Goal: Task Accomplishment & Management: Manage account settings

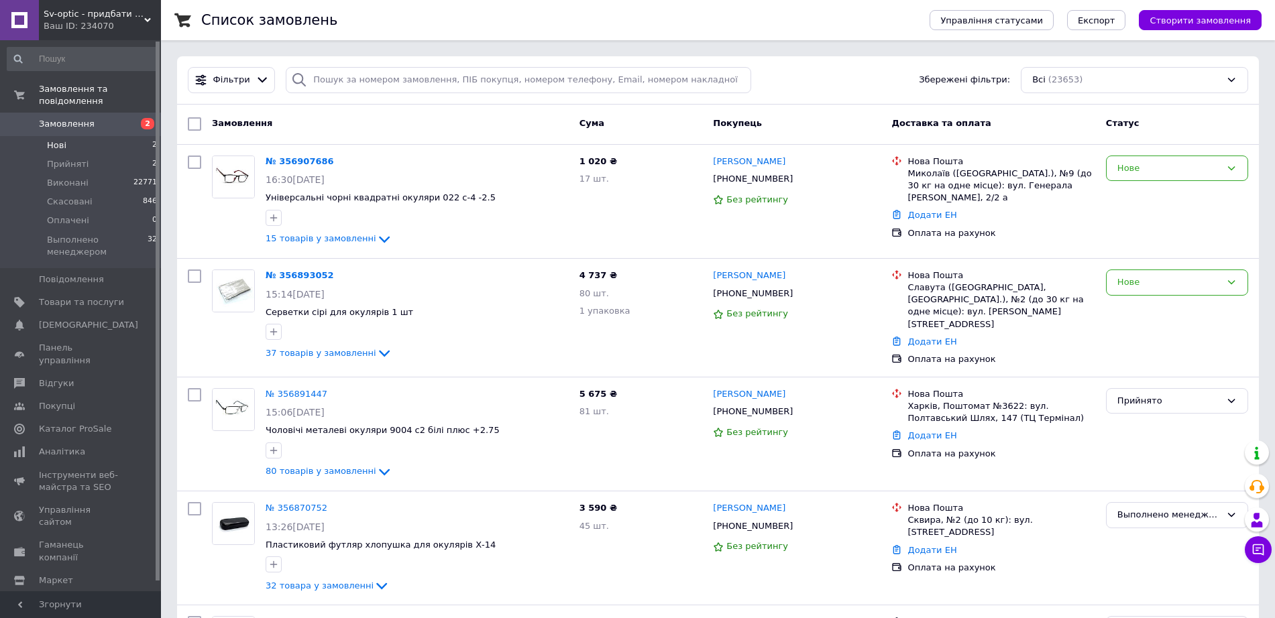
click at [64, 139] on span "Нові" at bounding box center [56, 145] width 19 height 12
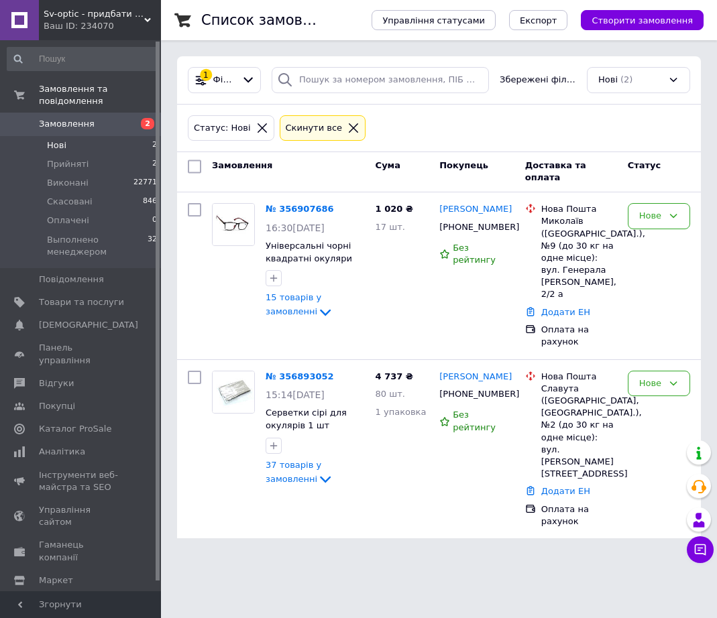
click at [146, 604] on span "Згорнути" at bounding box center [80, 605] width 161 height 27
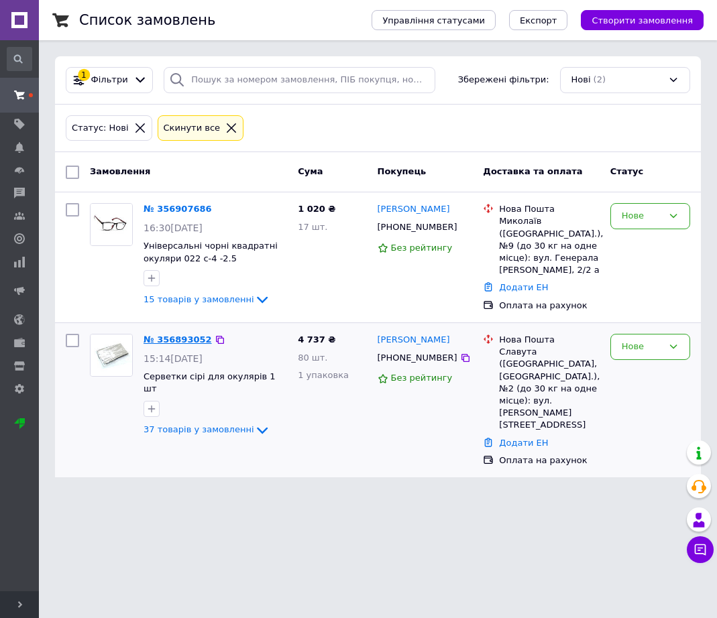
click at [178, 340] on link "№ 356893052" at bounding box center [178, 340] width 68 height 10
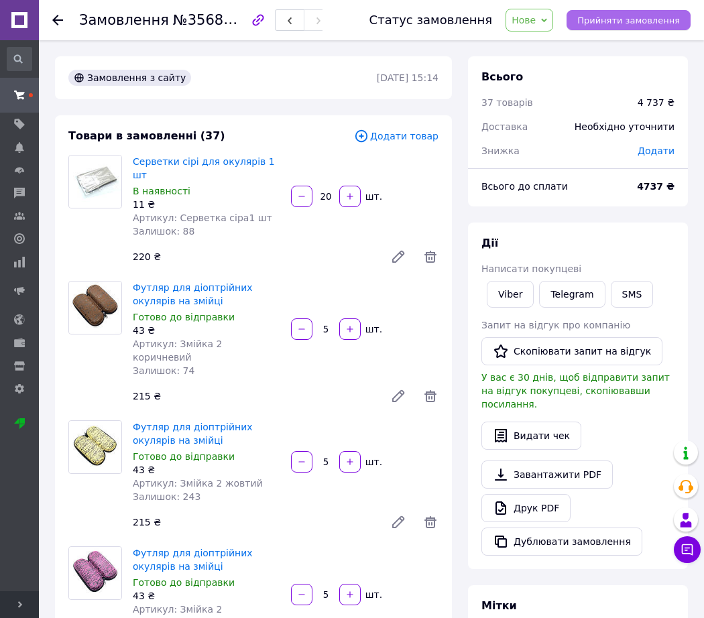
click at [601, 18] on span "Прийняти замовлення" at bounding box center [628, 20] width 103 height 10
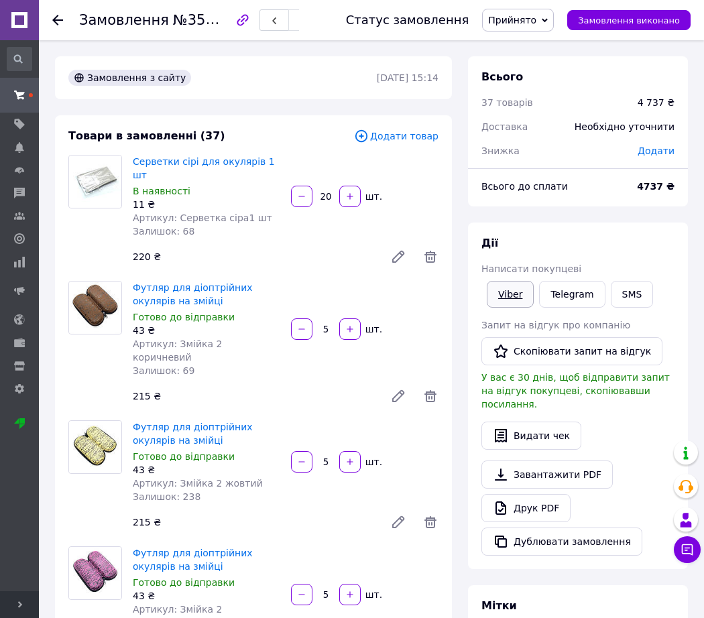
click at [512, 286] on link "Viber" at bounding box center [510, 294] width 47 height 27
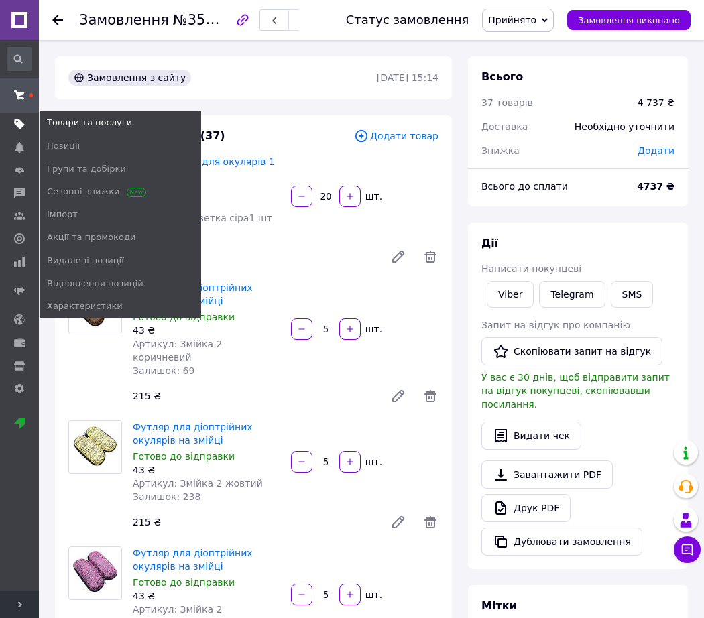
drag, startPoint x: 13, startPoint y: 123, endPoint x: 15, endPoint y: 115, distance: 8.9
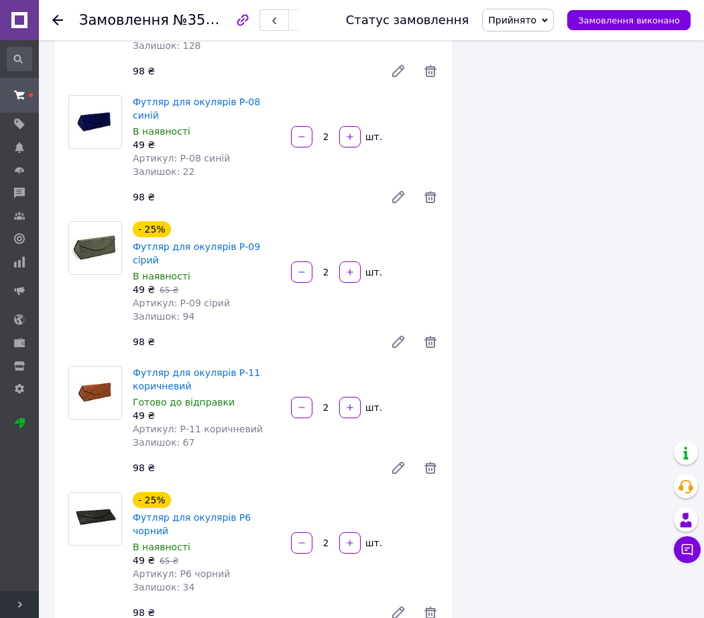
scroll to position [5080, 0]
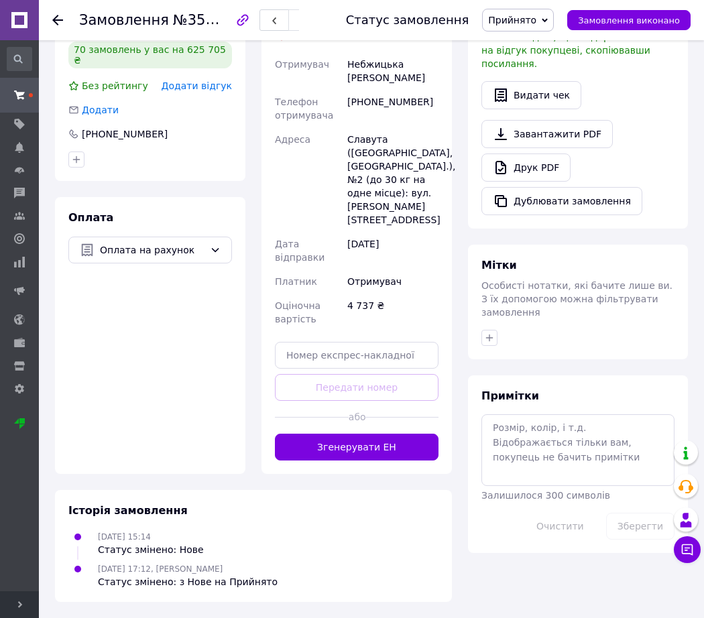
scroll to position [0, 0]
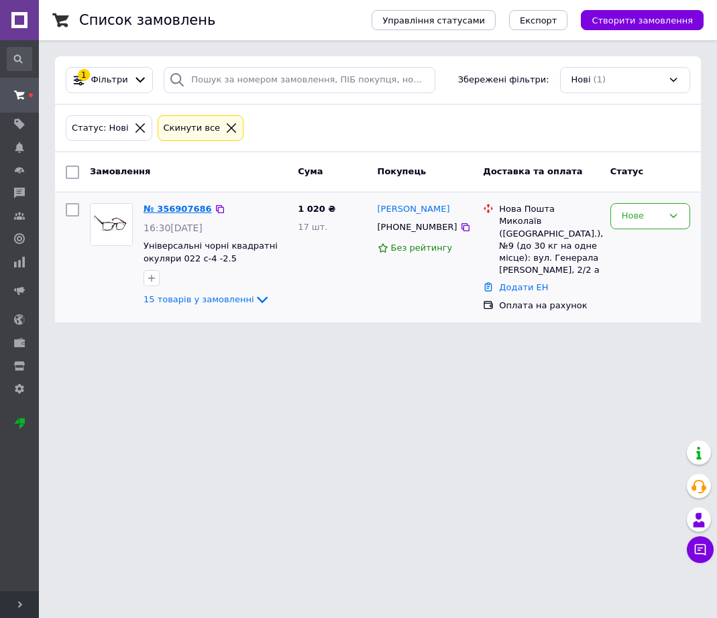
click at [160, 207] on link "№ 356907686" at bounding box center [178, 209] width 68 height 10
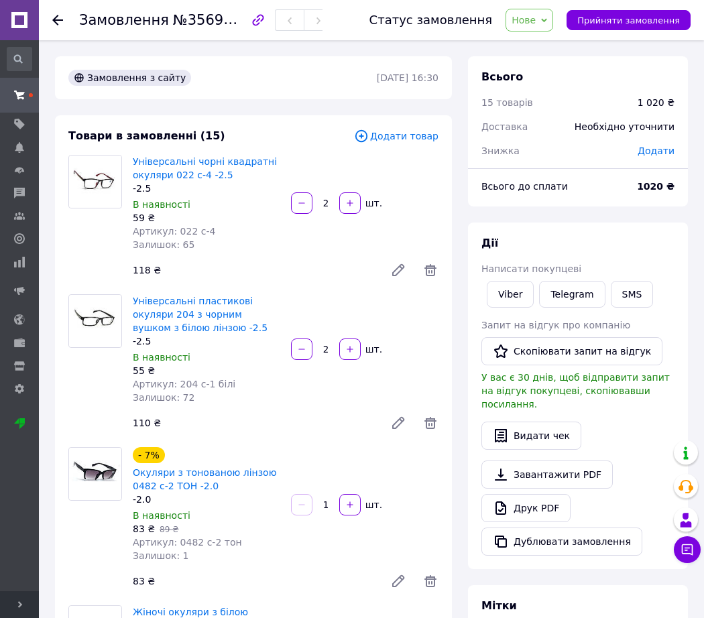
click at [622, 32] on div "Статус замовлення Нове Прийнято Виконано Скасовано Оплачено Выполнено менеджеро…" at bounding box center [517, 20] width 348 height 40
click at [624, 27] on button "Прийняти замовлення" at bounding box center [629, 20] width 124 height 20
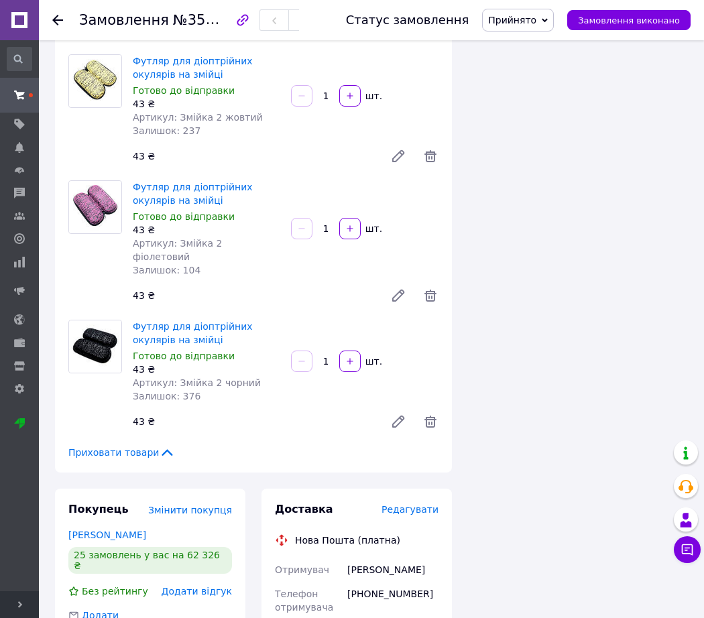
scroll to position [2012, 0]
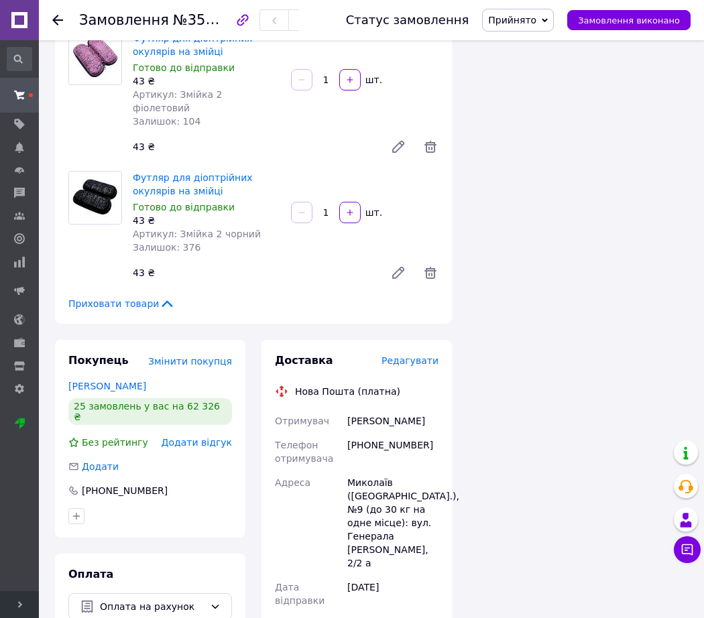
click at [109, 297] on span "Приховати товари" at bounding box center [121, 303] width 107 height 13
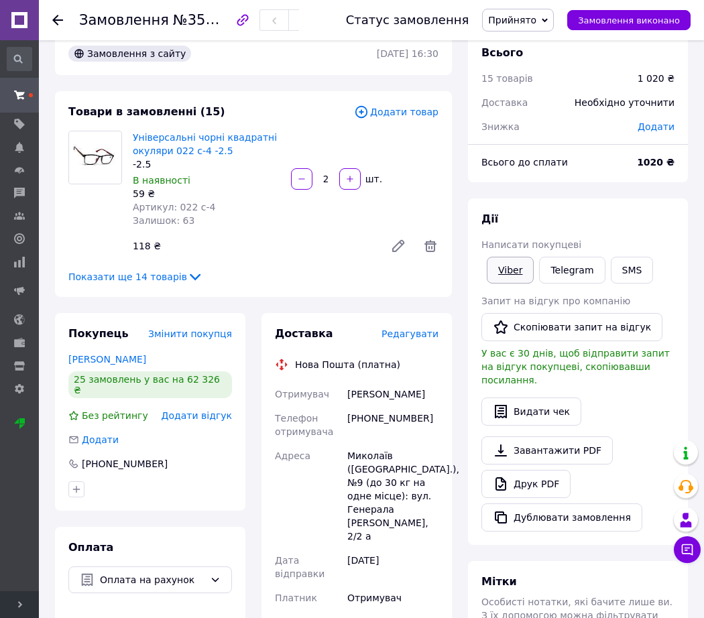
click at [492, 273] on link "Viber" at bounding box center [510, 270] width 47 height 27
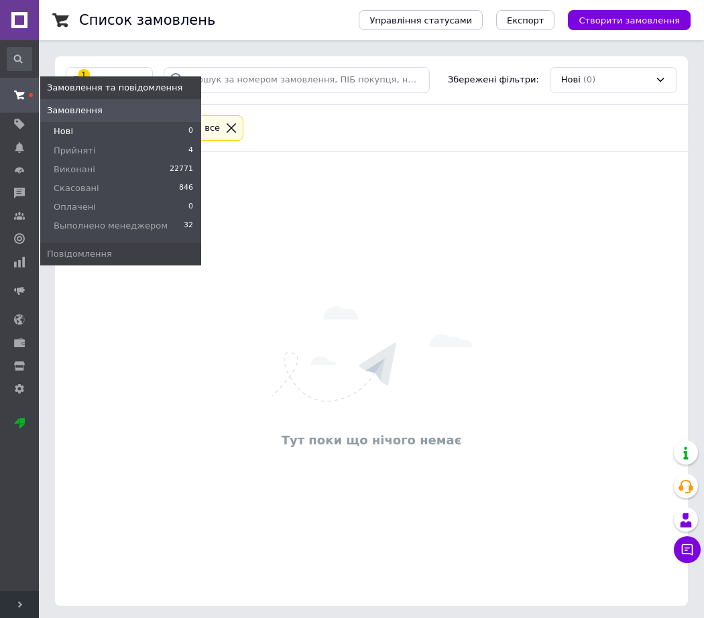
click at [23, 95] on icon at bounding box center [19, 95] width 11 height 11
